Goal: Information Seeking & Learning: Understand process/instructions

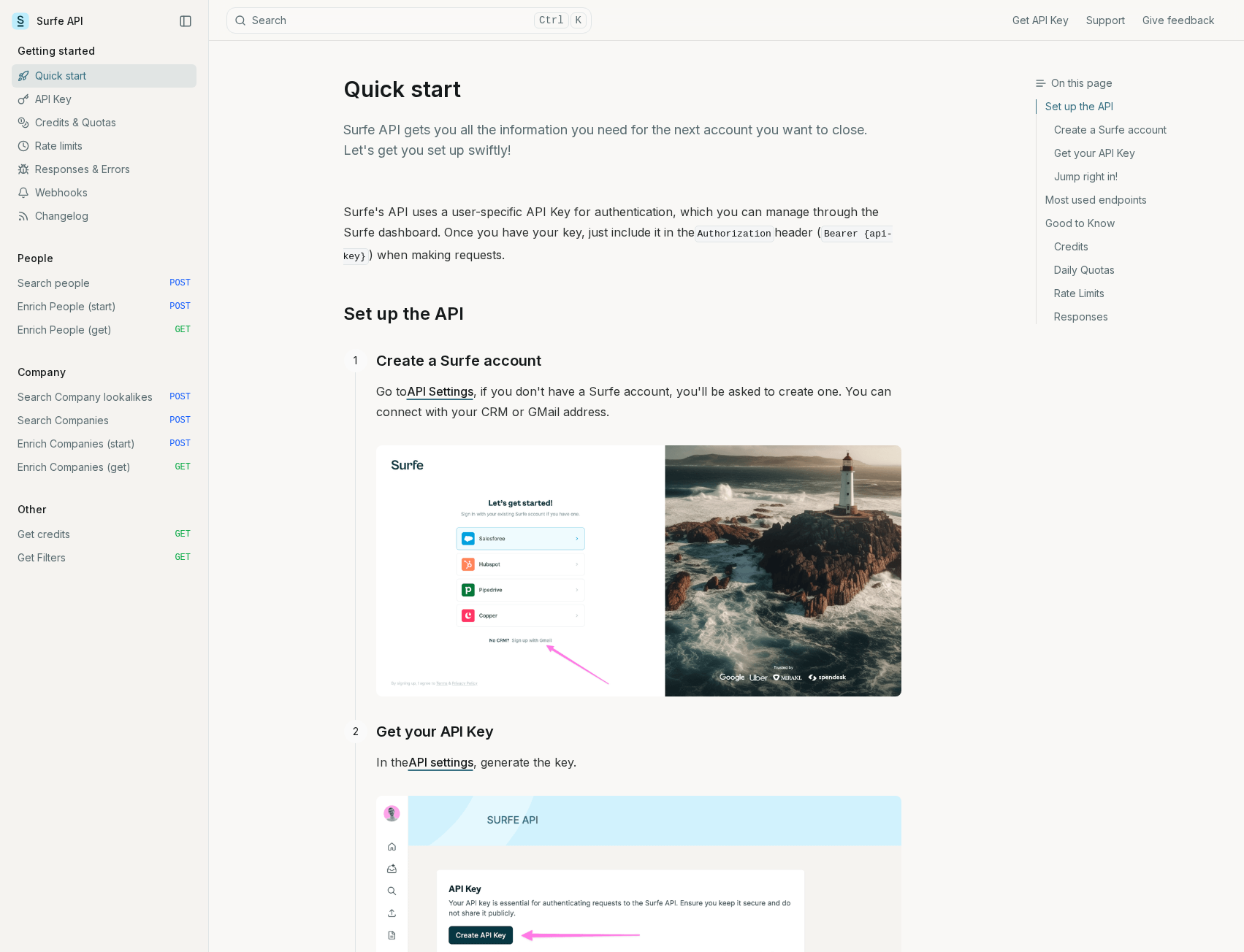
click at [81, 329] on link "Enrich People (get) GET" at bounding box center [104, 329] width 184 height 23
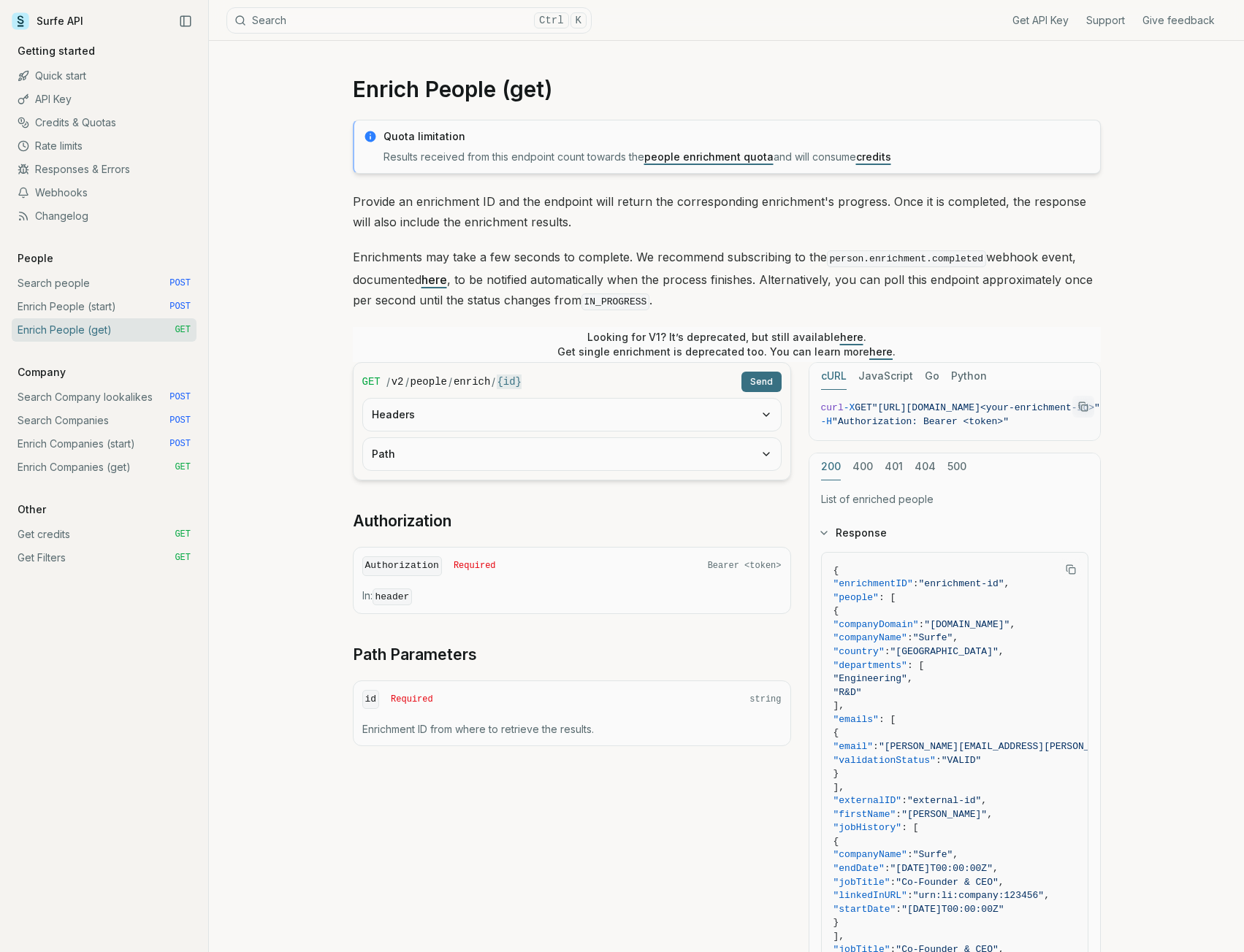
click at [68, 189] on link "Webhooks" at bounding box center [104, 192] width 184 height 23
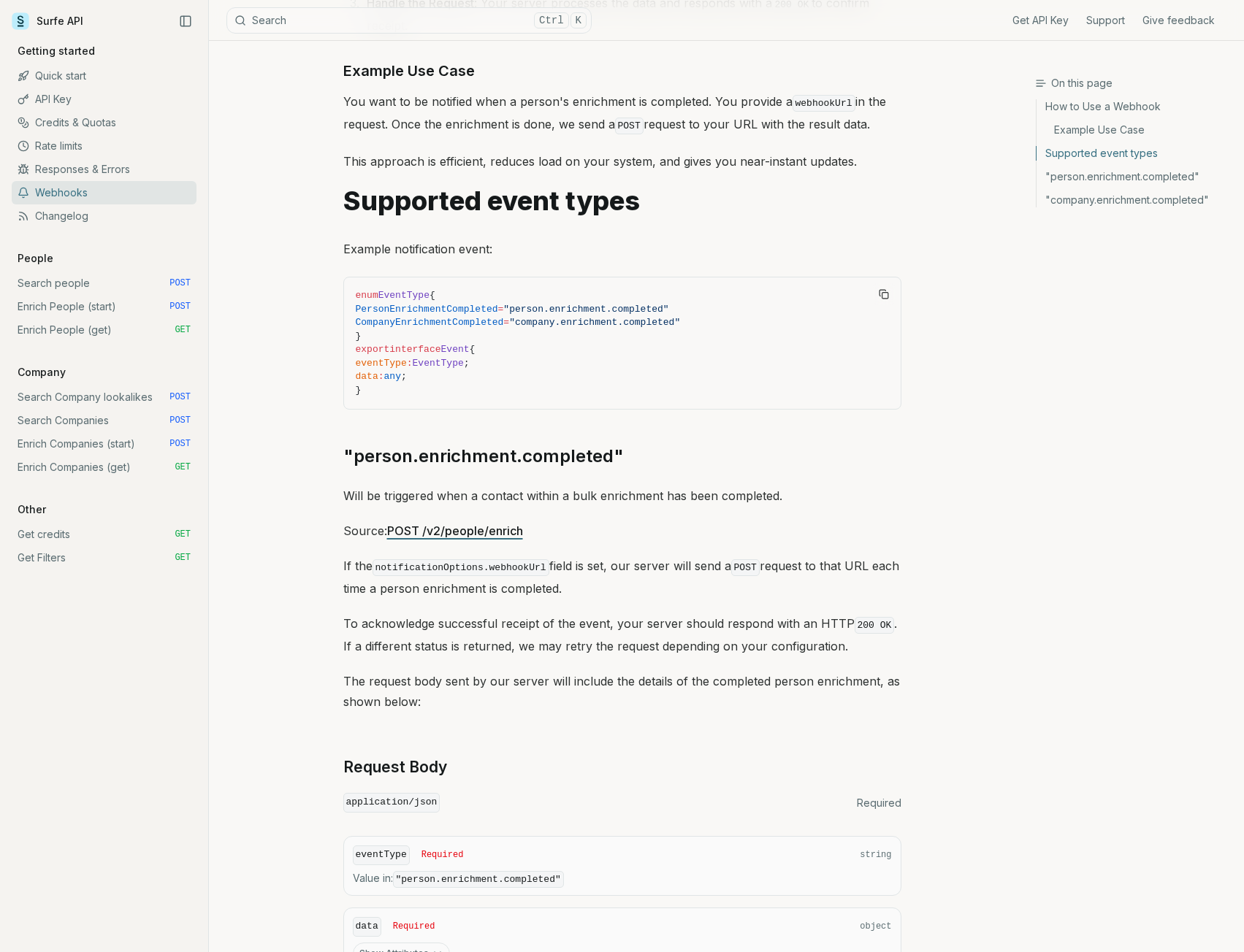
scroll to position [584, 0]
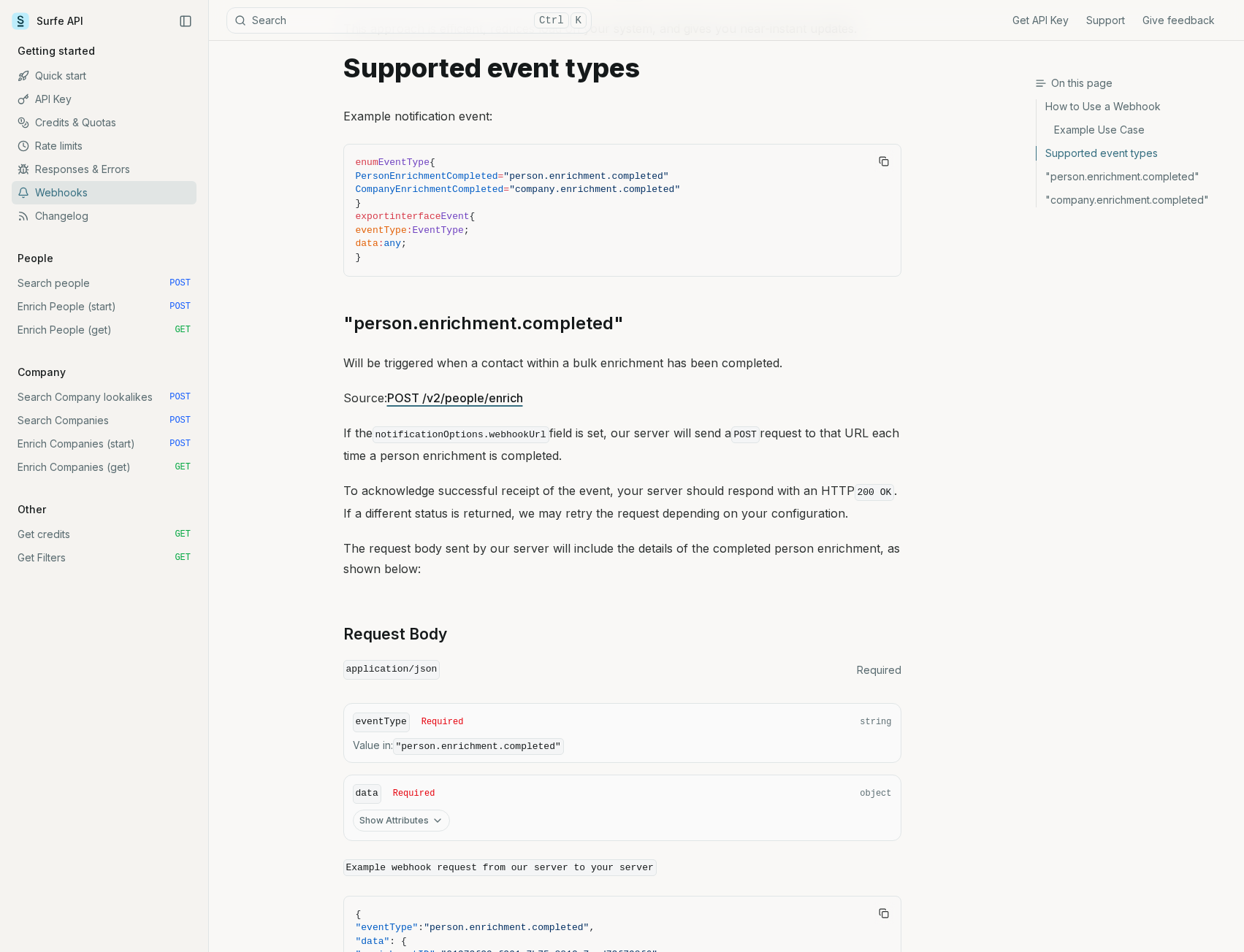
click at [1088, 174] on link ""person.enrichment.completed"" at bounding box center [1134, 176] width 196 height 23
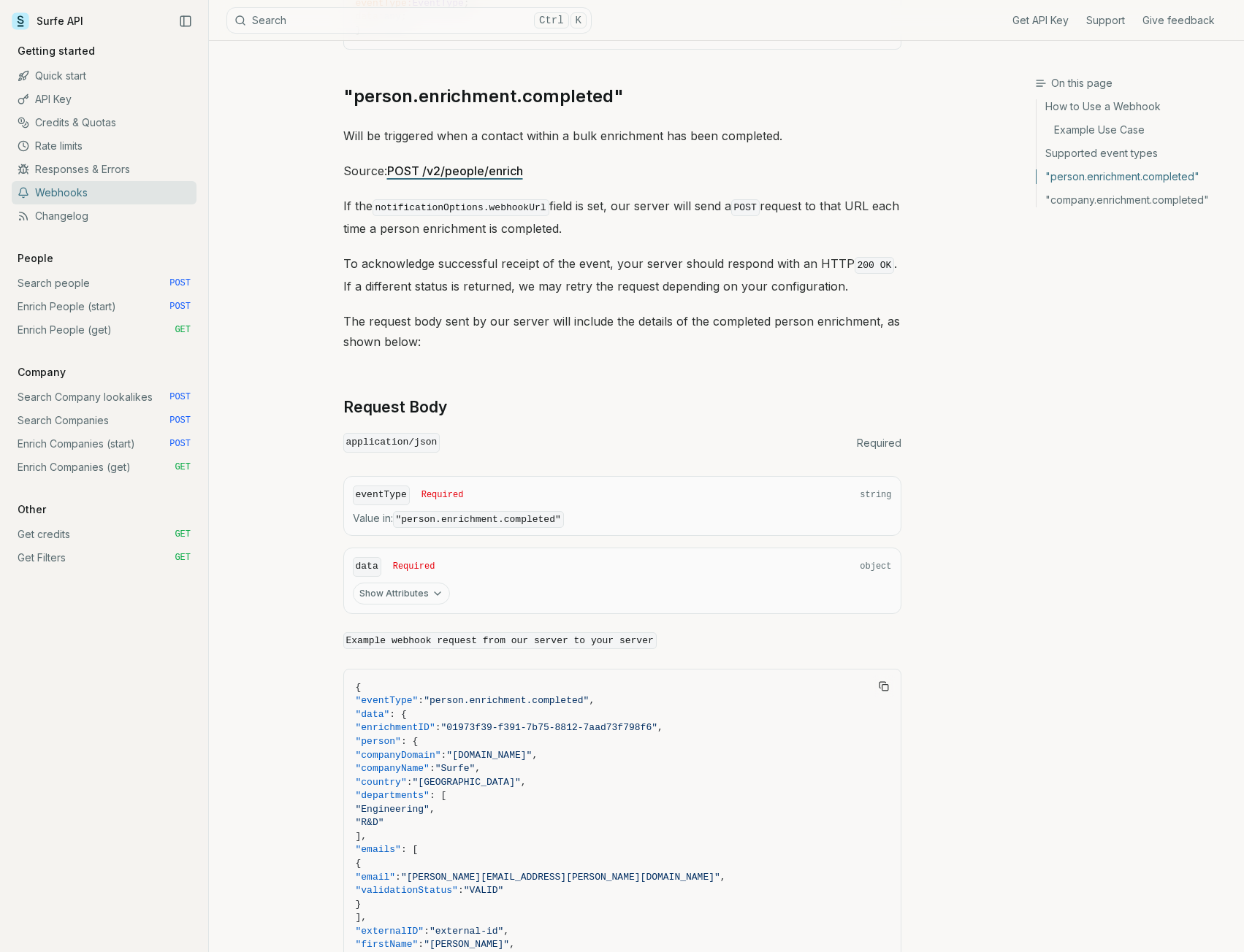
click at [432, 588] on icon "button" at bounding box center [438, 593] width 12 height 12
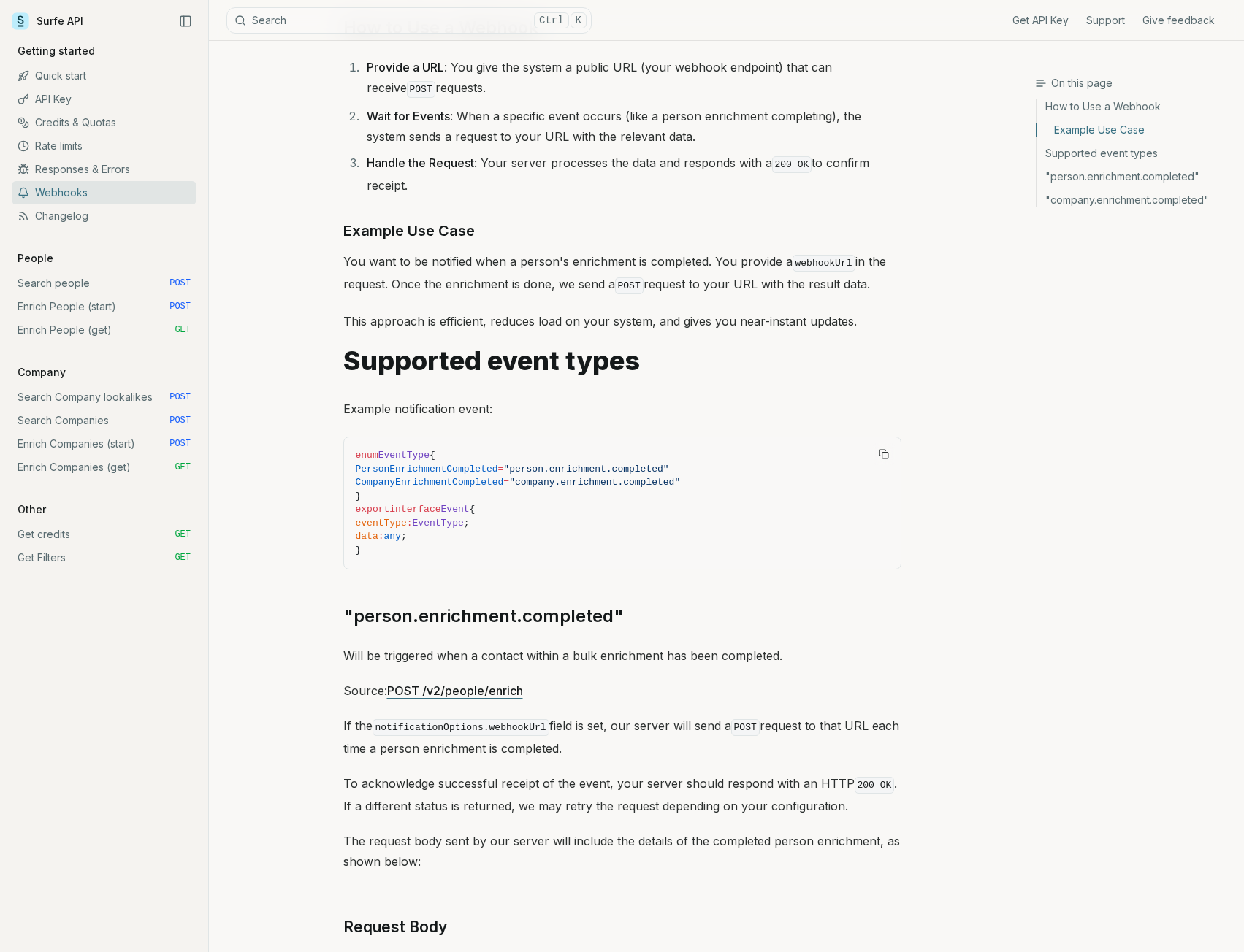
scroll to position [292, 0]
click at [455, 692] on link "POST /v2/people/enrich" at bounding box center [455, 691] width 136 height 15
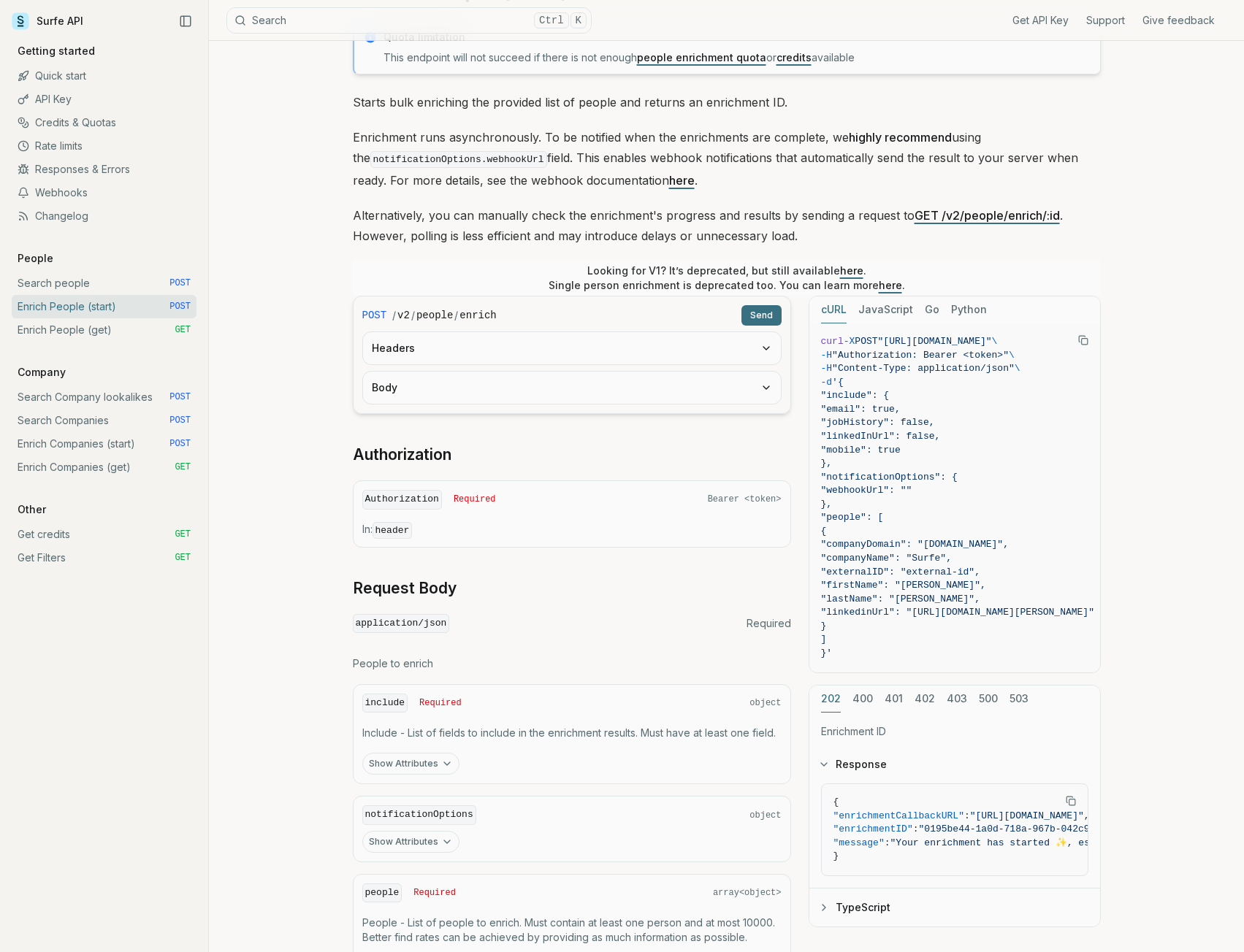
scroll to position [248, 0]
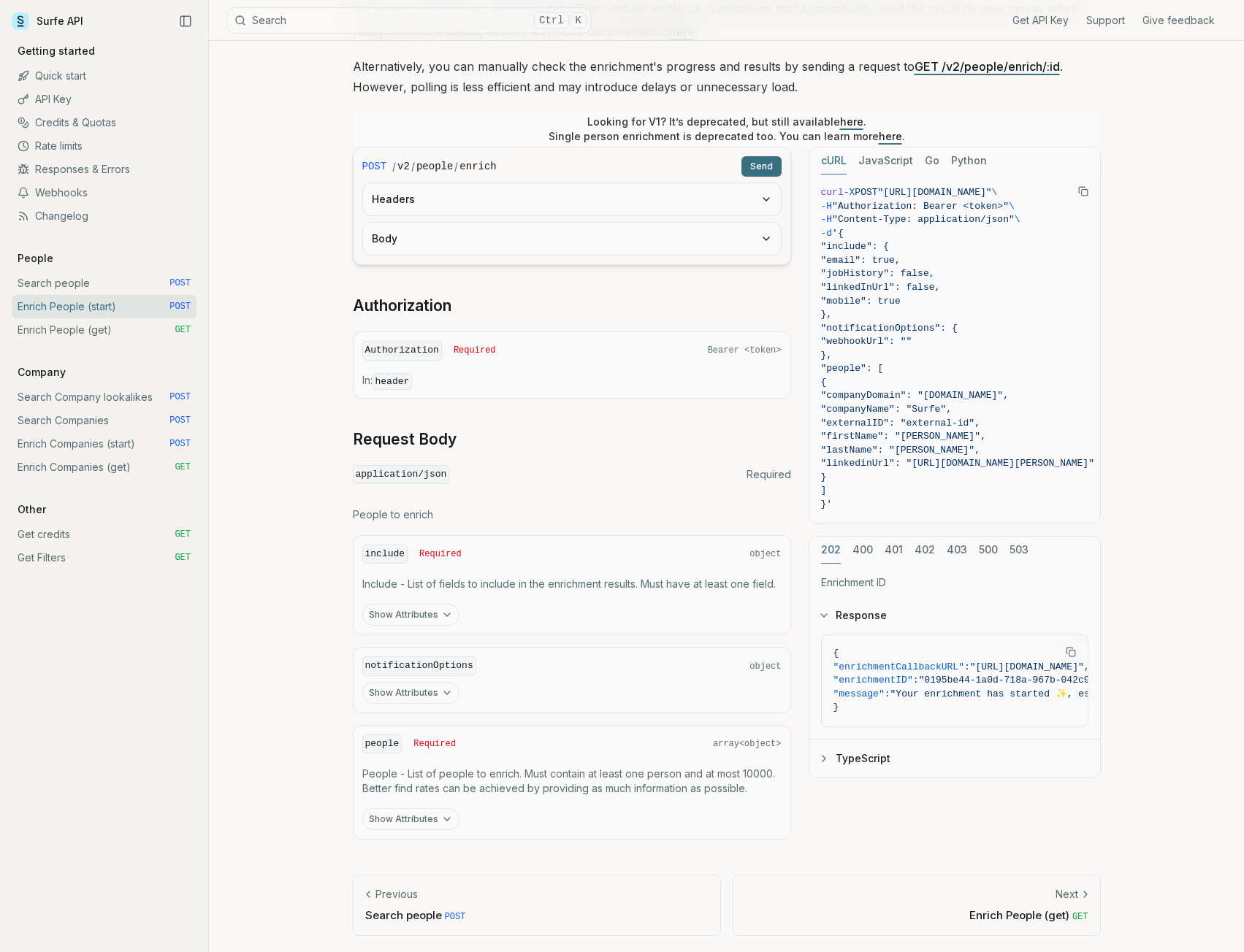
click at [641, 376] on p "In: header" at bounding box center [572, 381] width 419 height 16
click at [735, 239] on button "Body" at bounding box center [572, 238] width 418 height 32
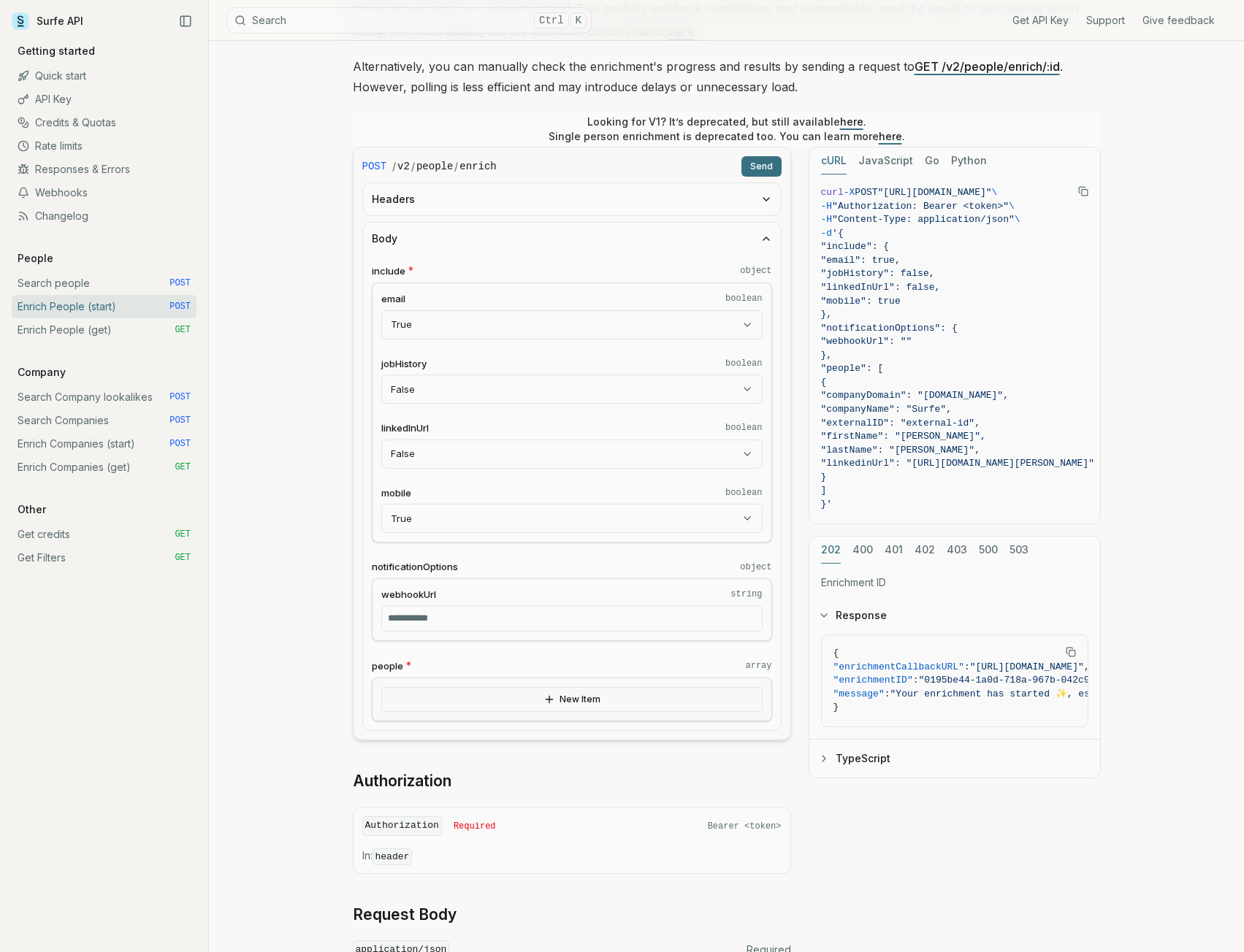
click at [486, 621] on input "webhookUrl string" at bounding box center [571, 618] width 381 height 26
click at [639, 518] on body "Surfe API Get API Key Support Give feedback Getting started Quick start API Key…" at bounding box center [622, 590] width 1244 height 1678
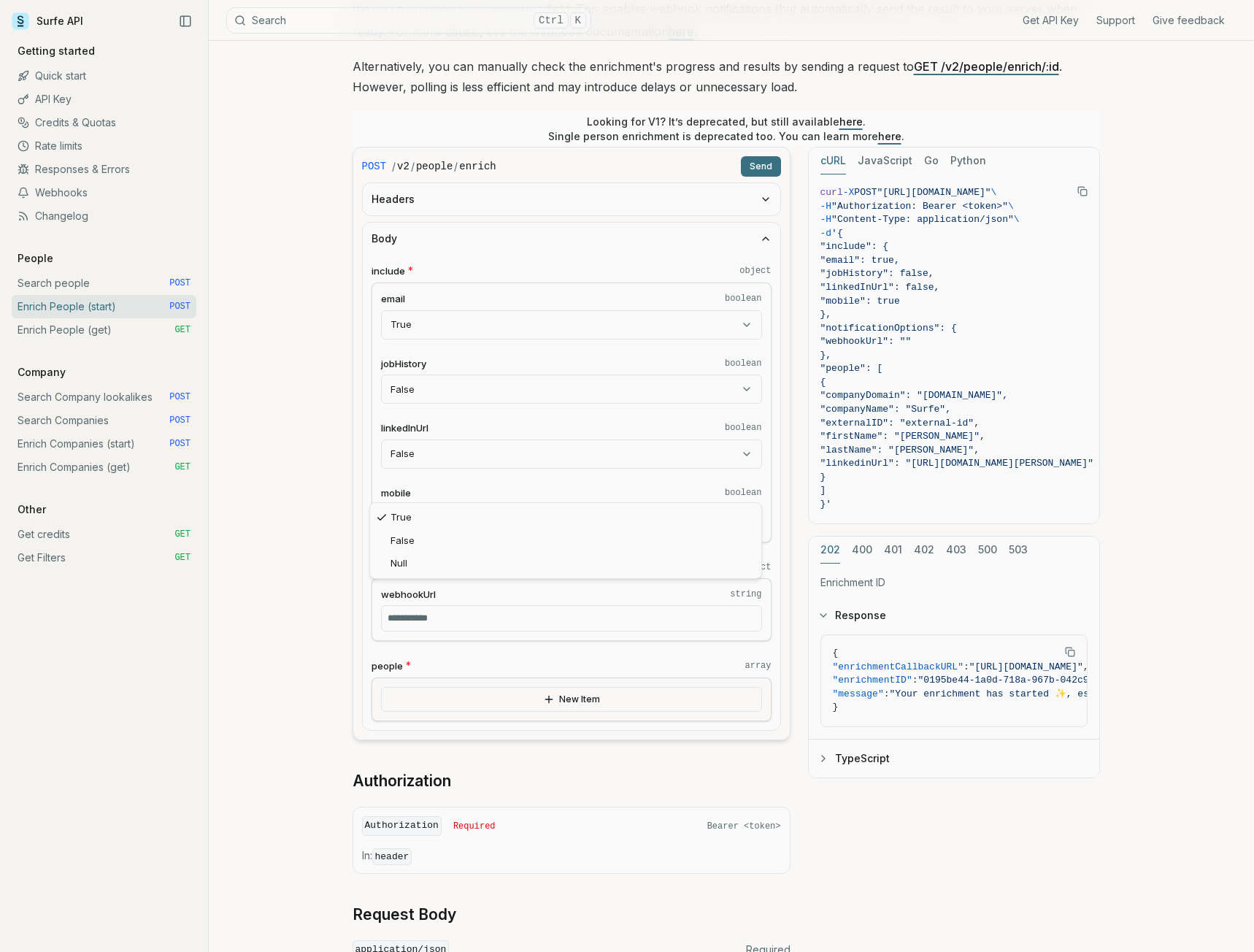
select select "*****"
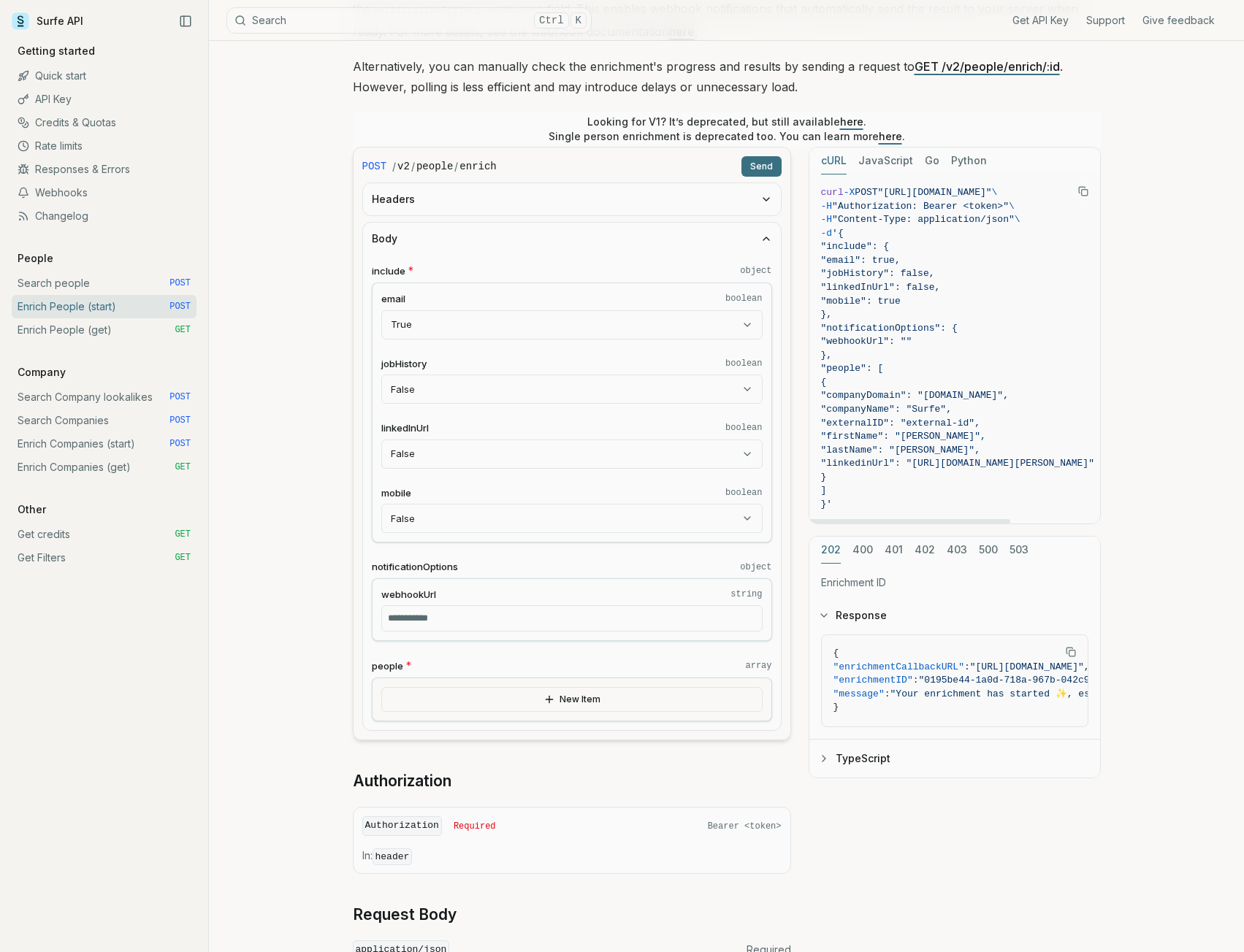
click at [1176, 394] on div "Enrich People (start) Quota limitation This endpoint will not succeed if there …" at bounding box center [726, 611] width 1035 height 1637
click at [870, 755] on button "TypeScript" at bounding box center [955, 758] width 291 height 38
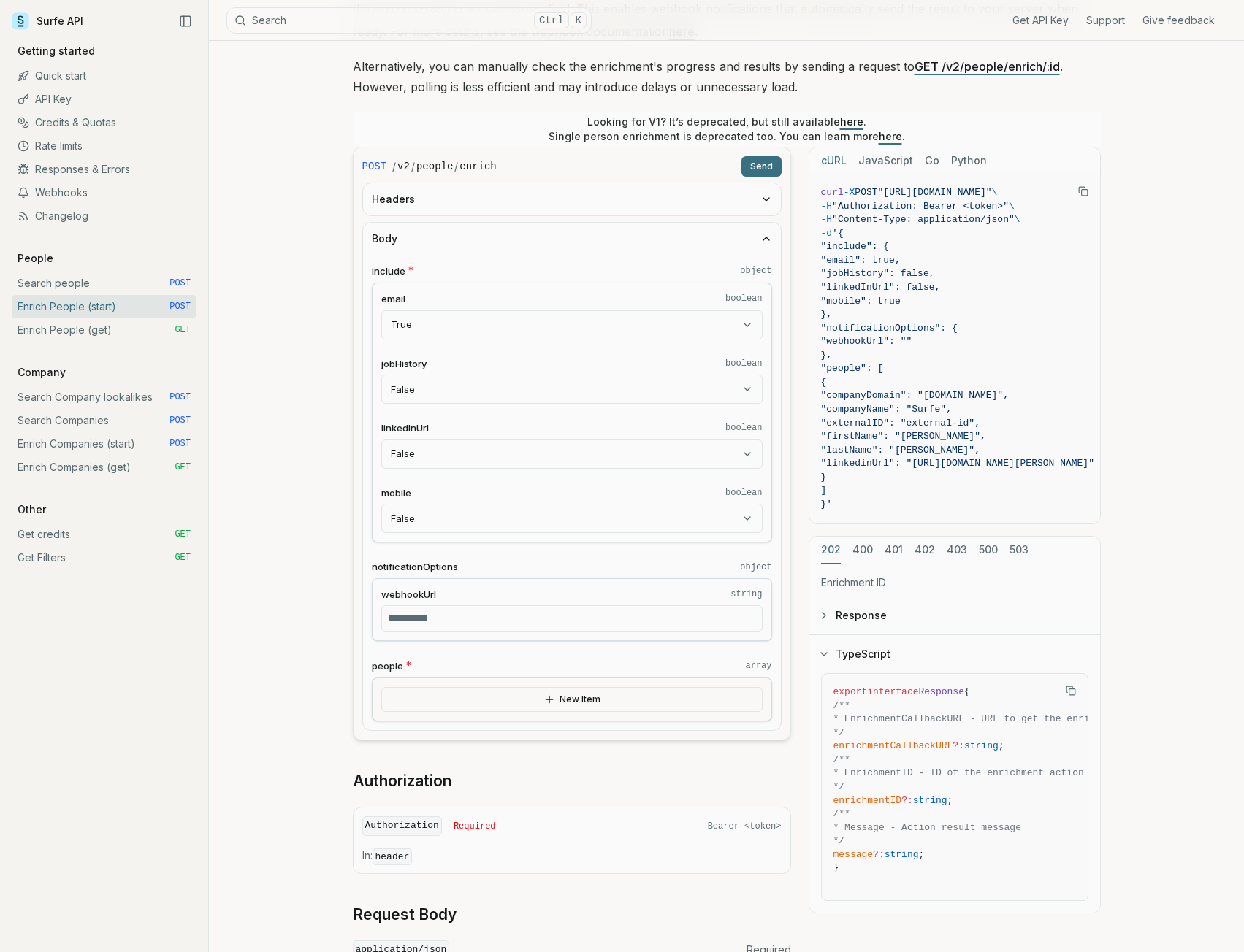
click at [867, 611] on button "Response" at bounding box center [955, 616] width 291 height 38
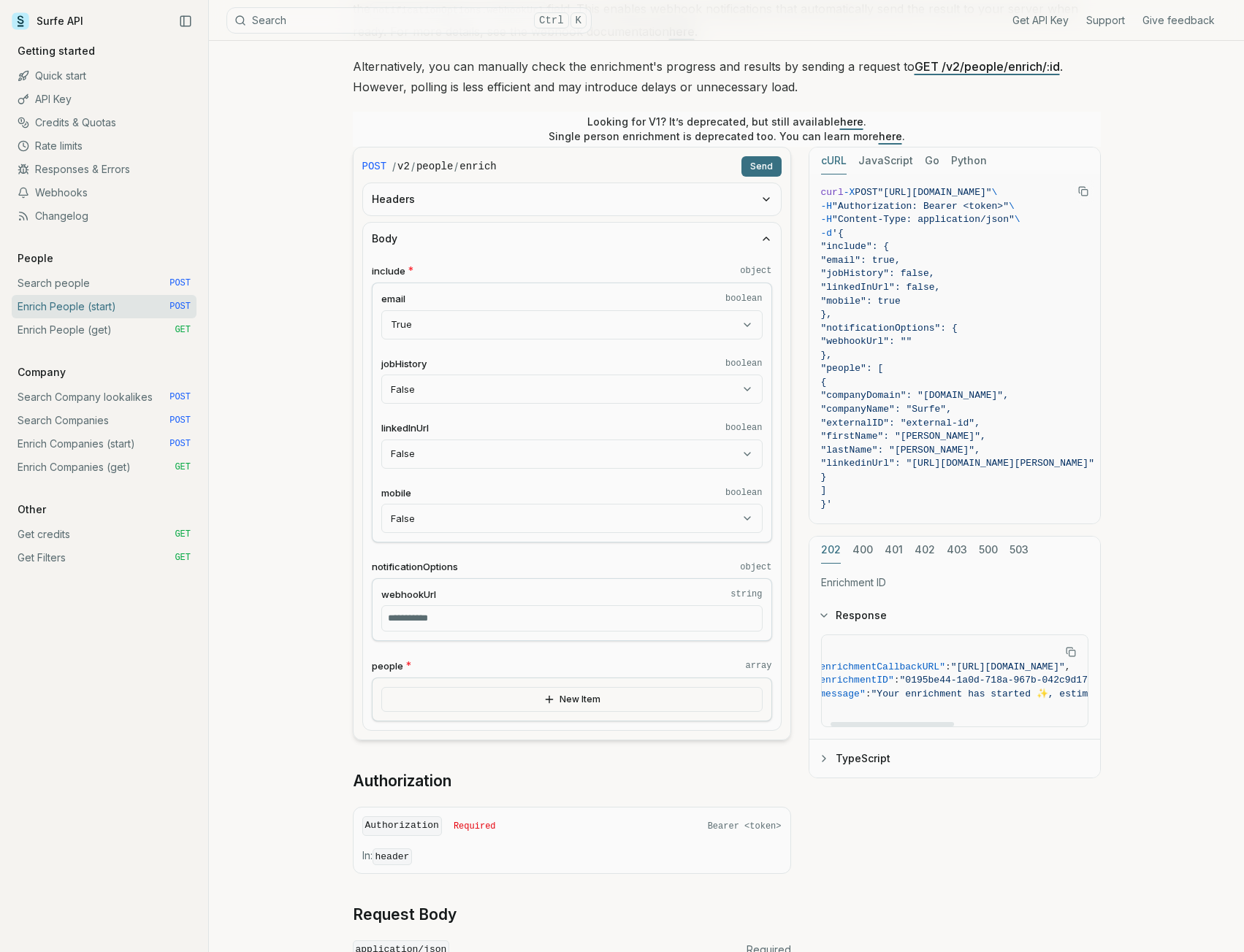
scroll to position [0, 0]
drag, startPoint x: 856, startPoint y: 725, endPoint x: 838, endPoint y: 717, distance: 19.7
click at [838, 722] on div at bounding box center [882, 724] width 123 height 5
click at [139, 332] on link "Enrich People (get) GET" at bounding box center [104, 329] width 184 height 23
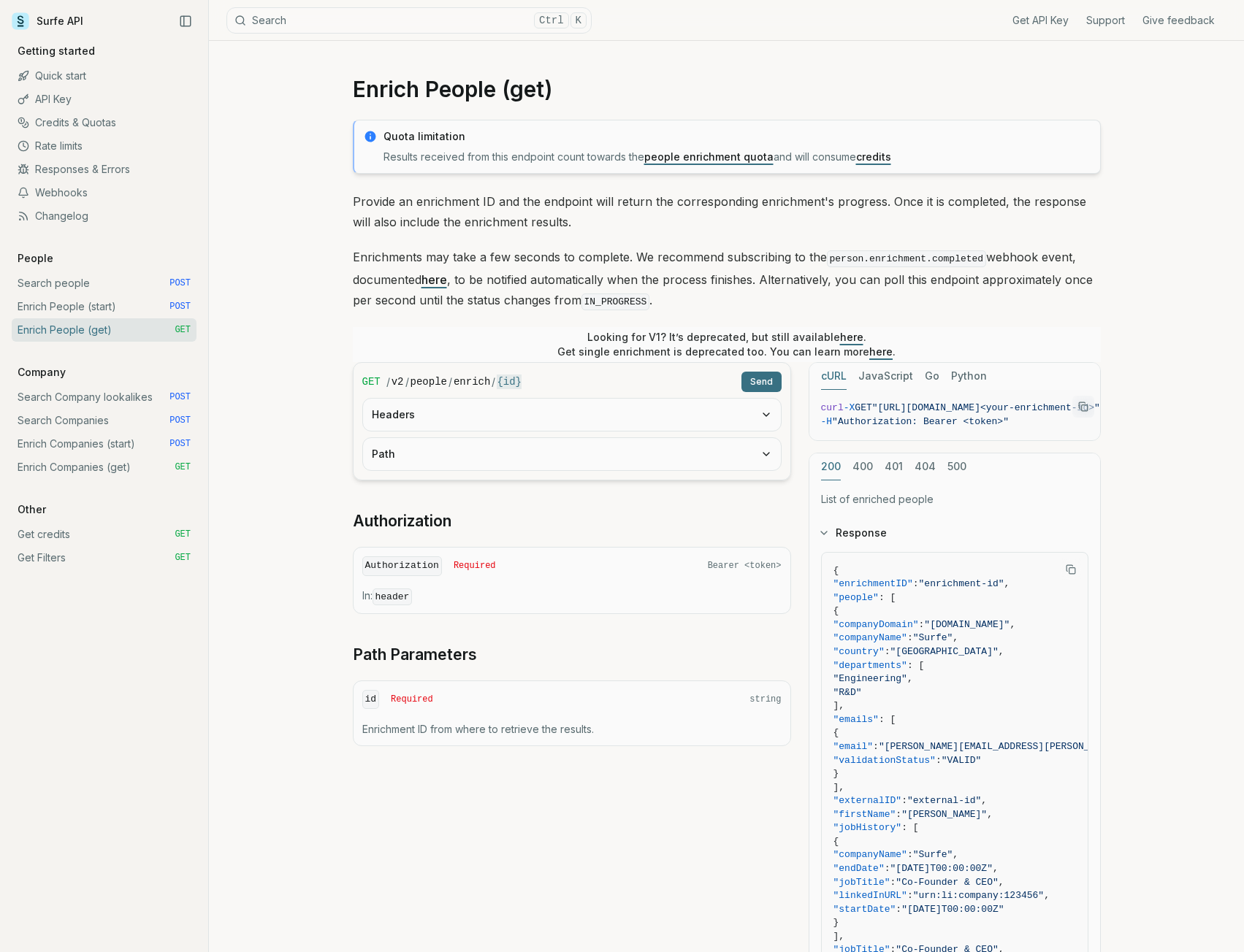
click at [446, 281] on link "here" at bounding box center [435, 280] width 26 height 15
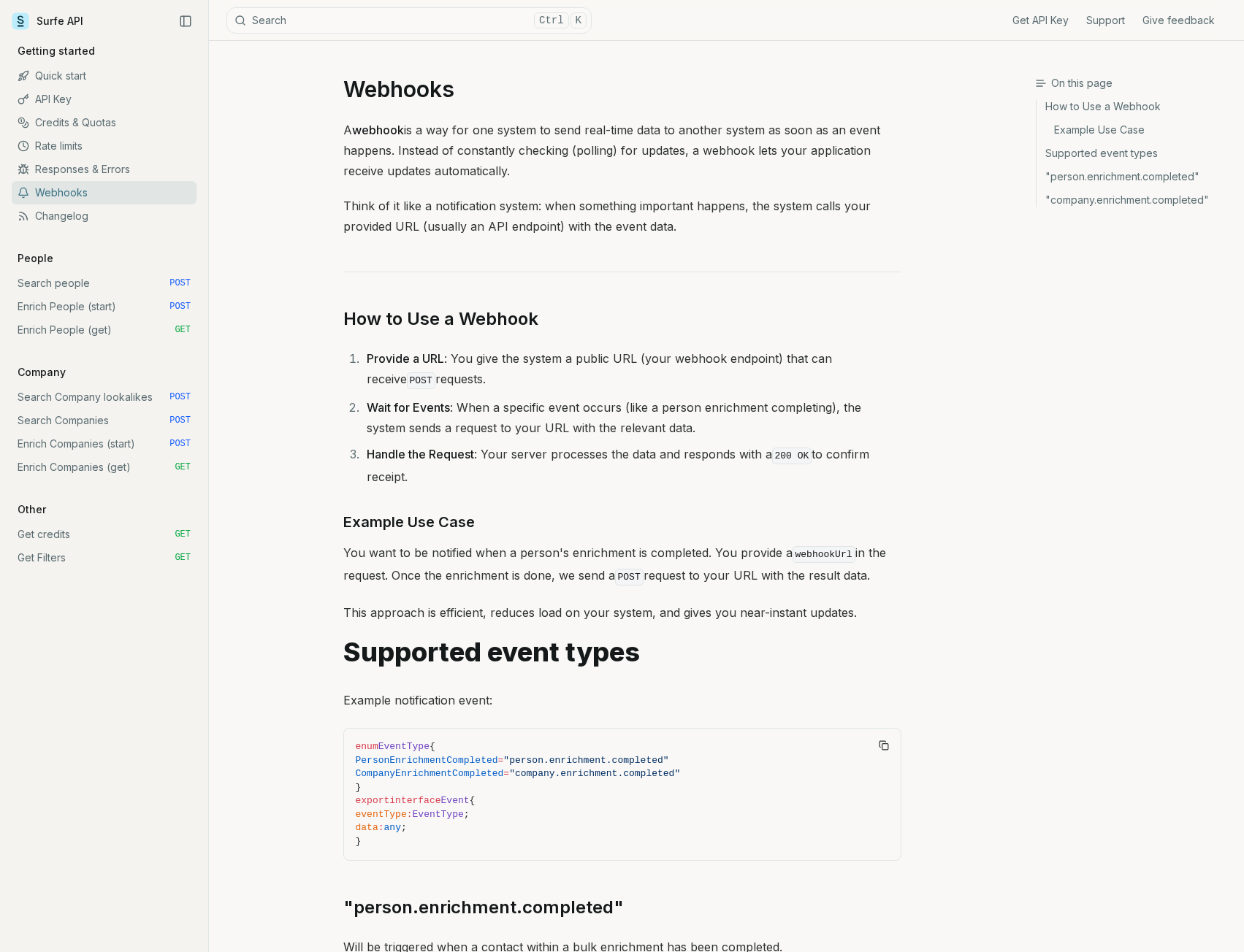
scroll to position [811, 0]
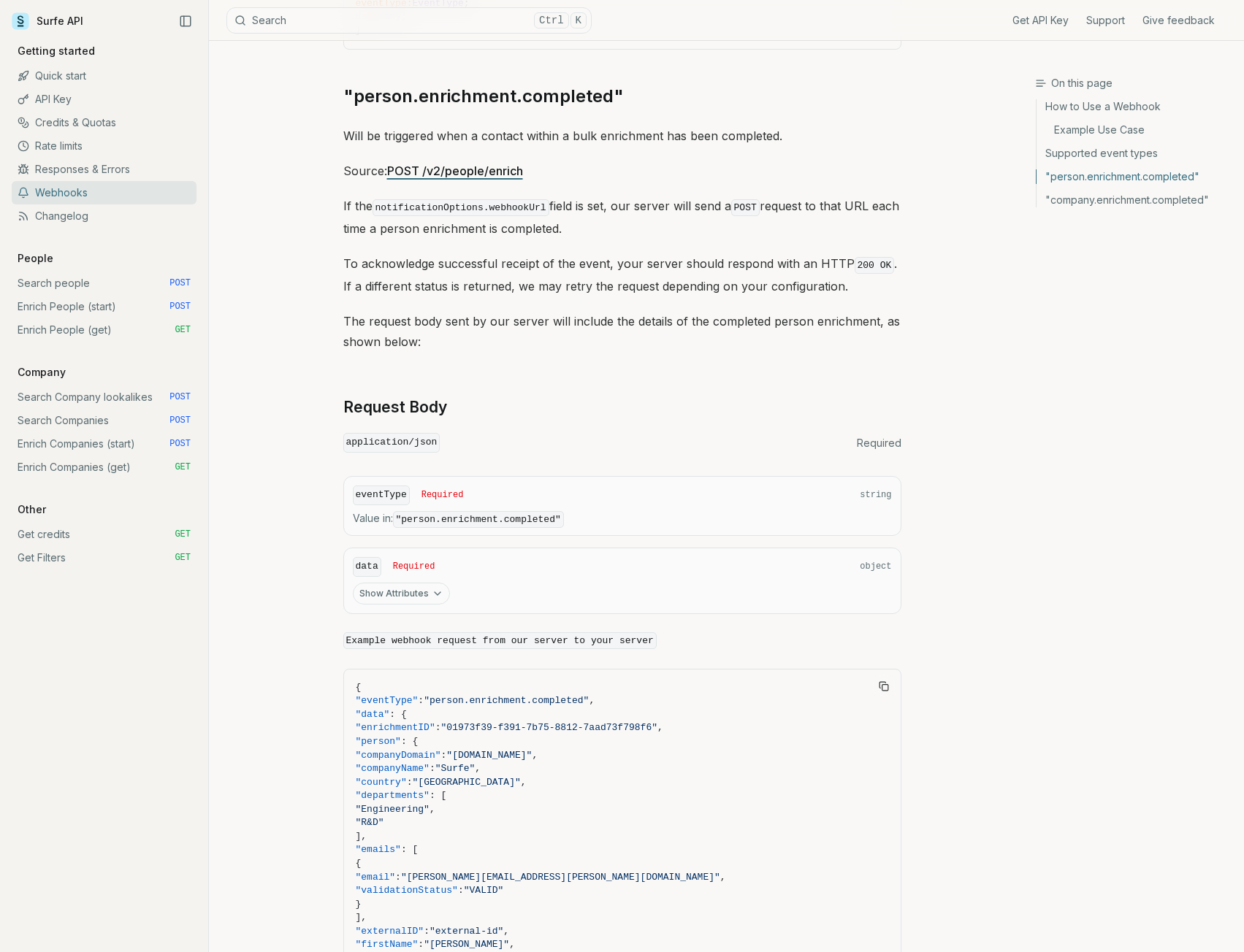
click at [377, 597] on button "Show Attributes" at bounding box center [401, 594] width 97 height 22
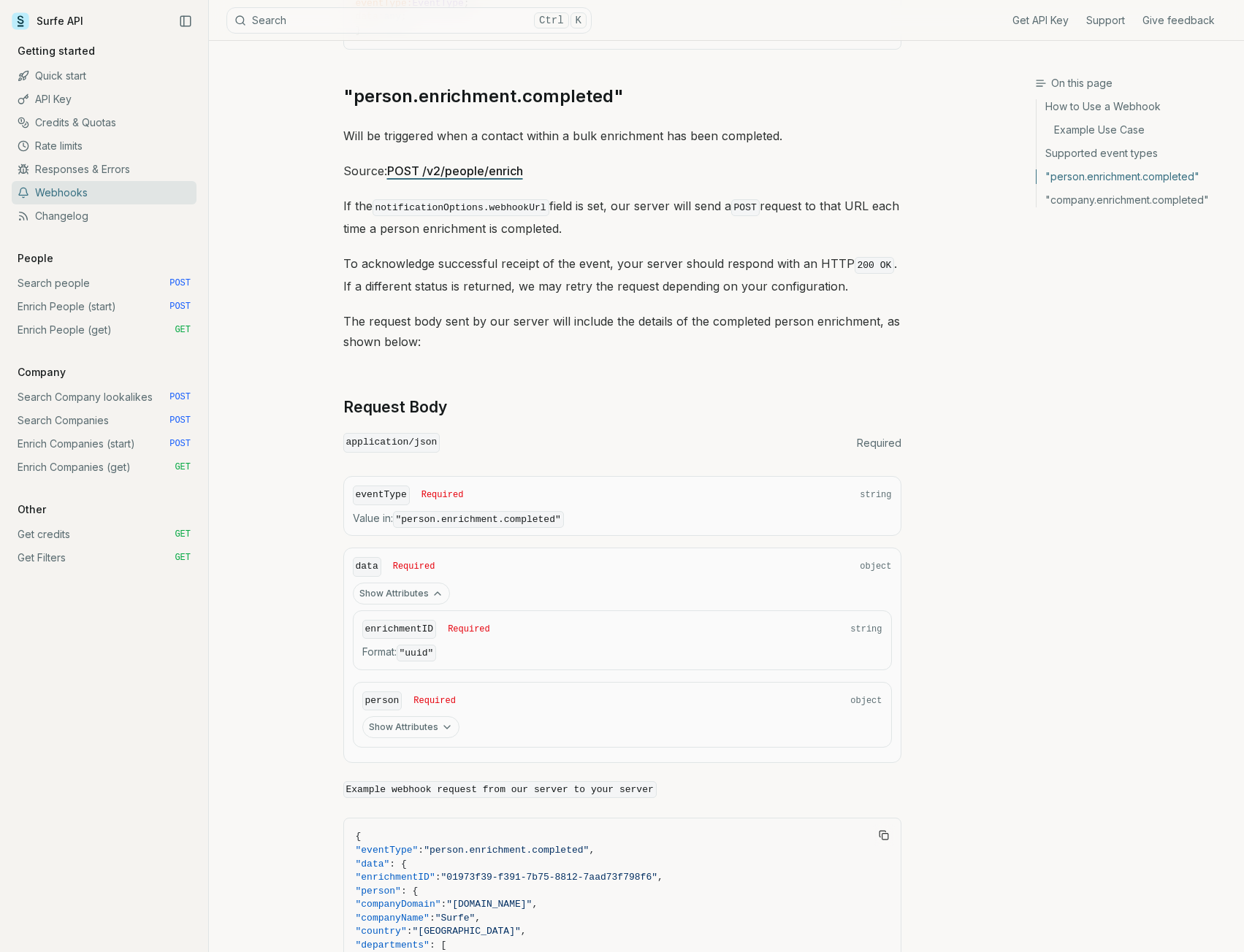
click at [425, 719] on button "Show Attributes" at bounding box center [411, 728] width 97 height 22
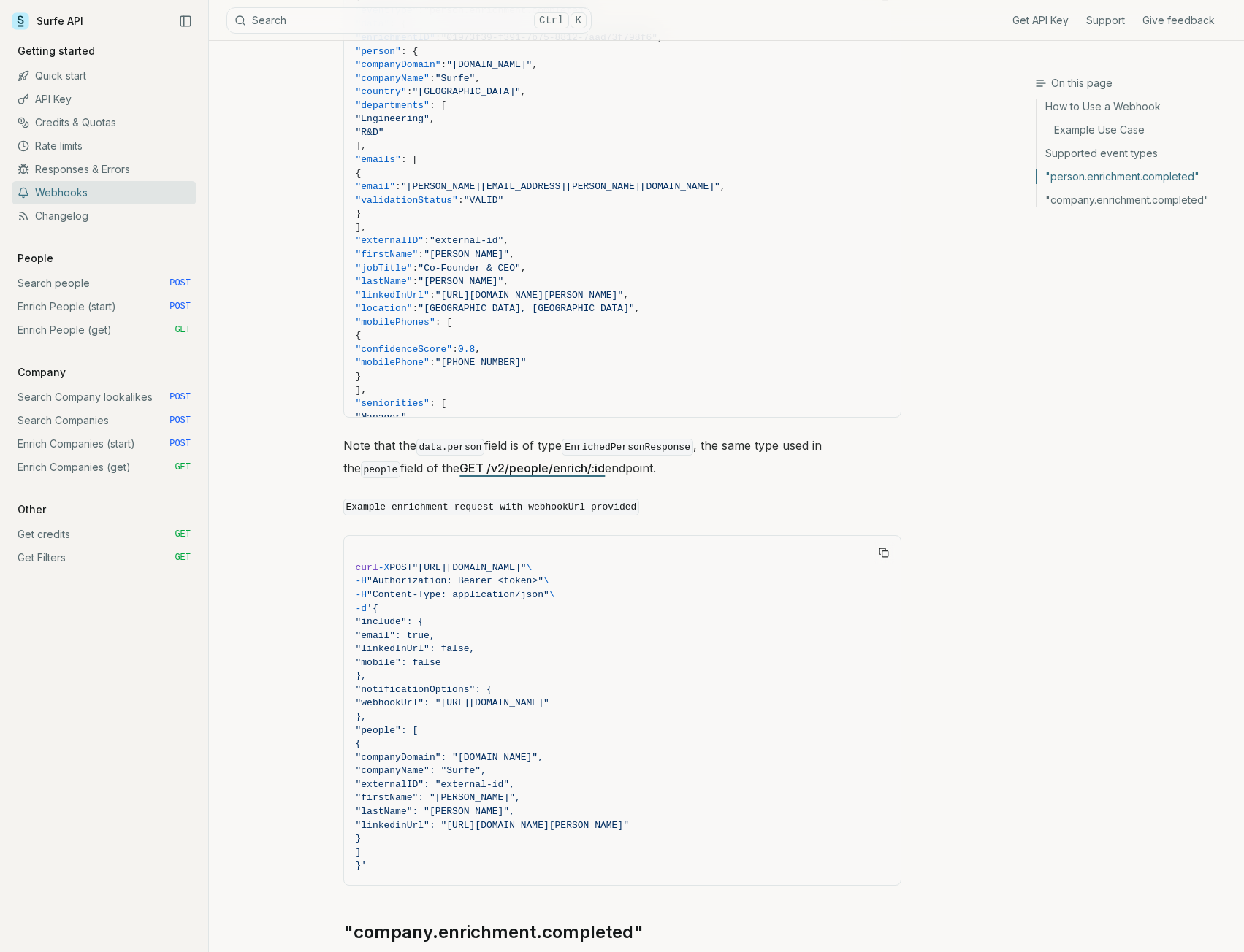
scroll to position [2345, 0]
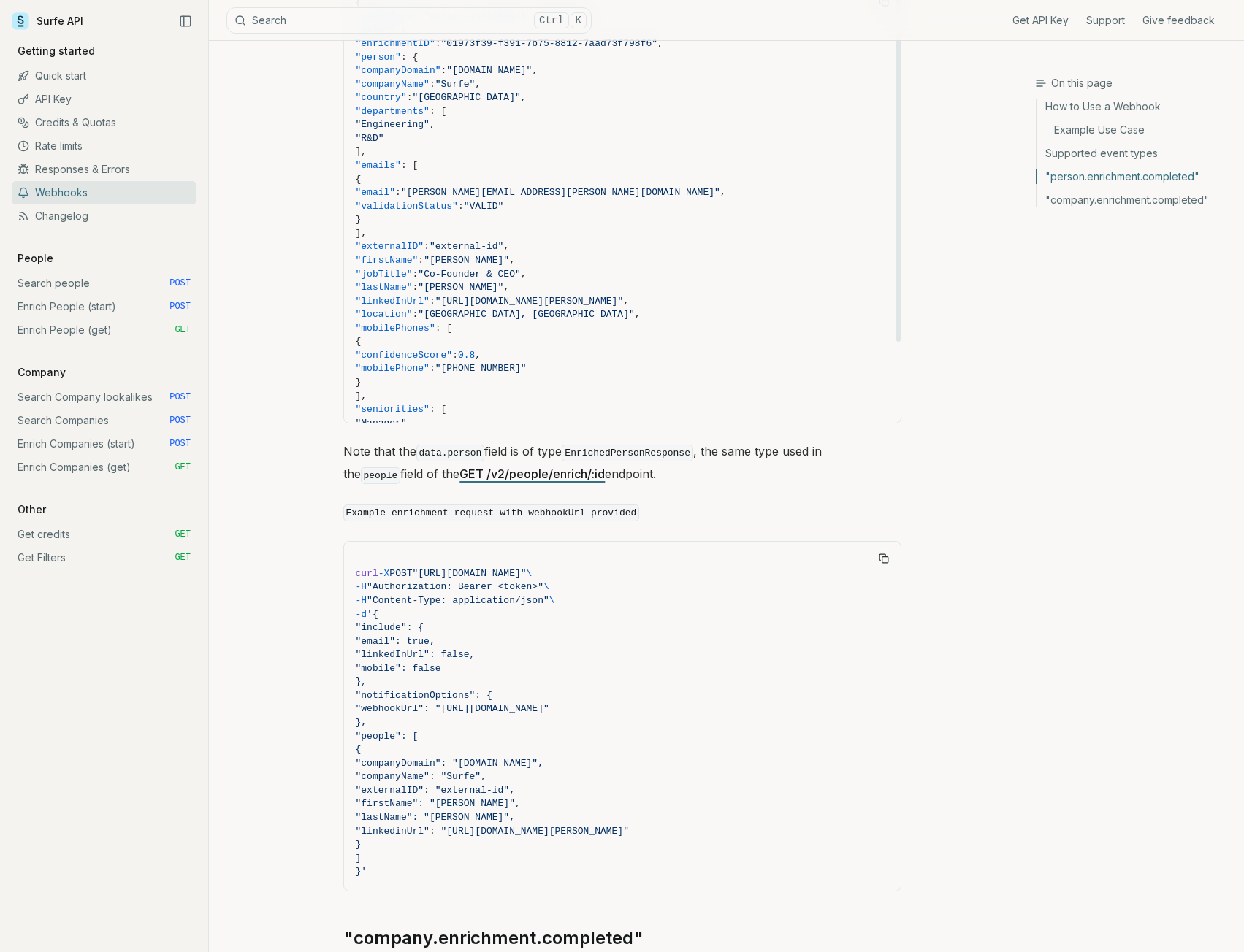
click at [54, 21] on link "Surfe API" at bounding box center [47, 21] width 71 height 22
